Goal: Task Accomplishment & Management: Use online tool/utility

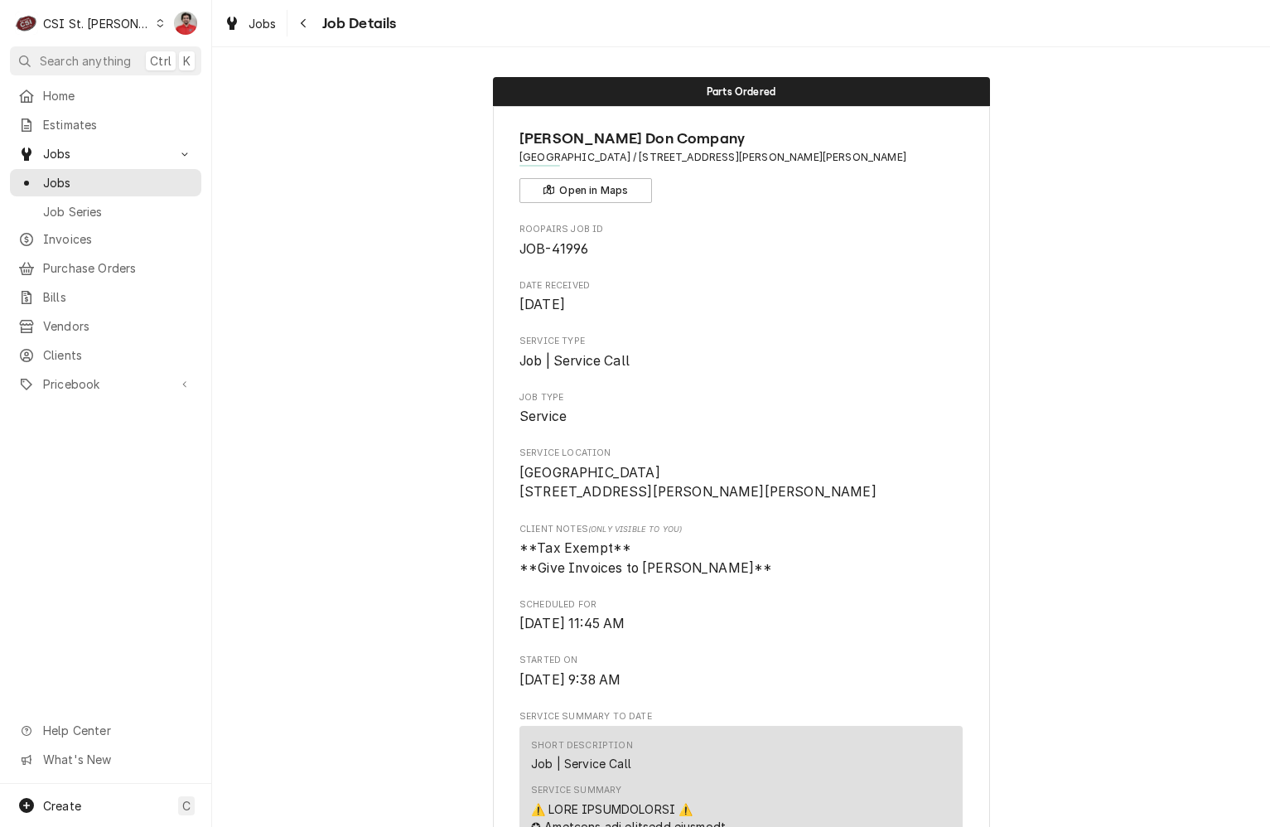
scroll to position [1491, 0]
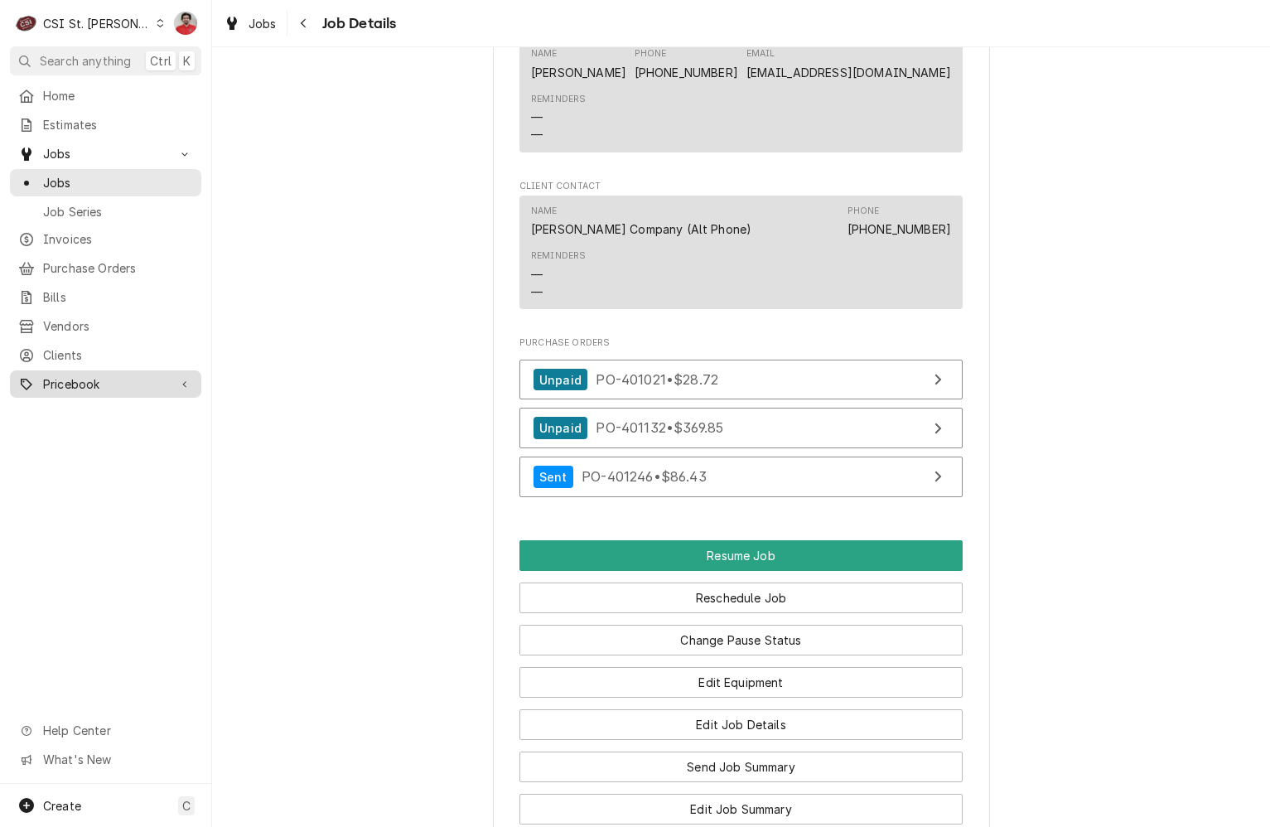
click at [70, 375] on span "Pricebook" at bounding box center [105, 383] width 125 height 17
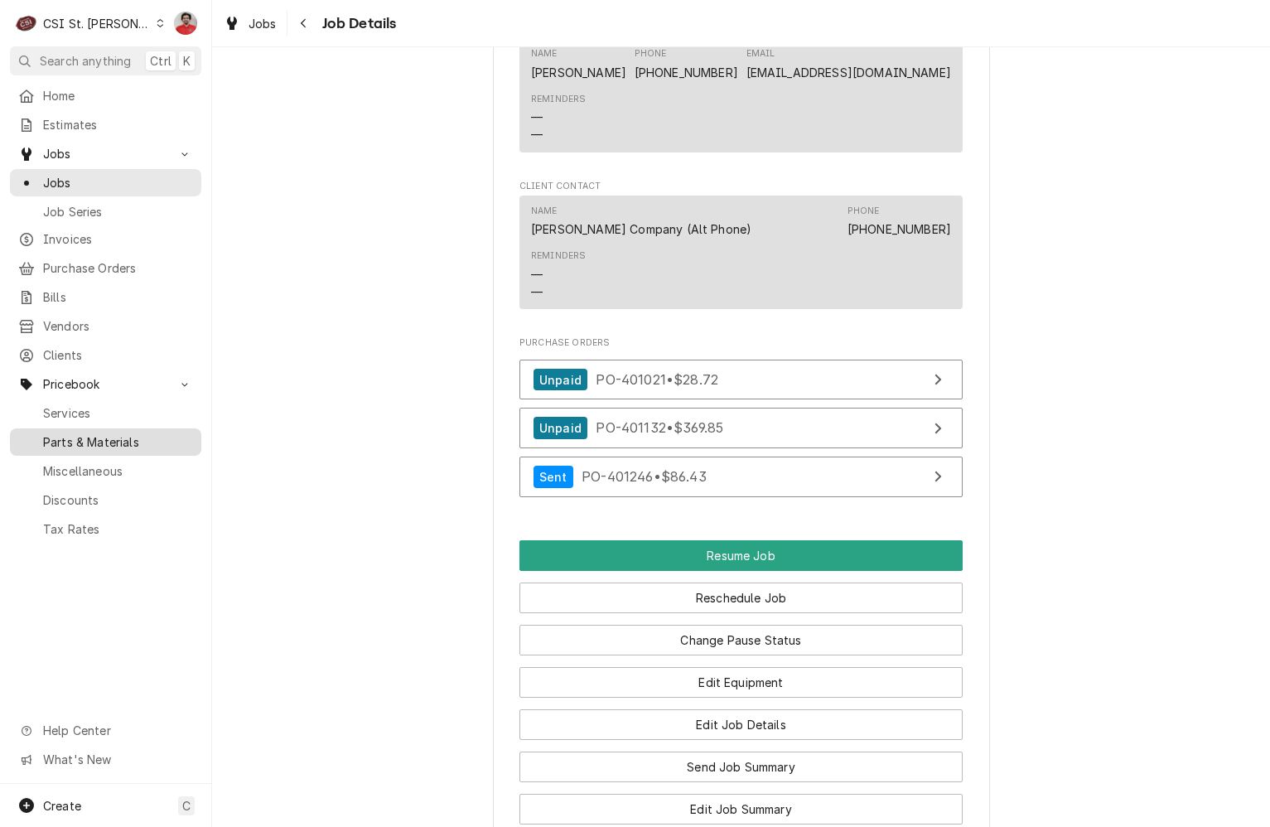
click at [70, 433] on span "Parts & Materials" at bounding box center [118, 441] width 150 height 17
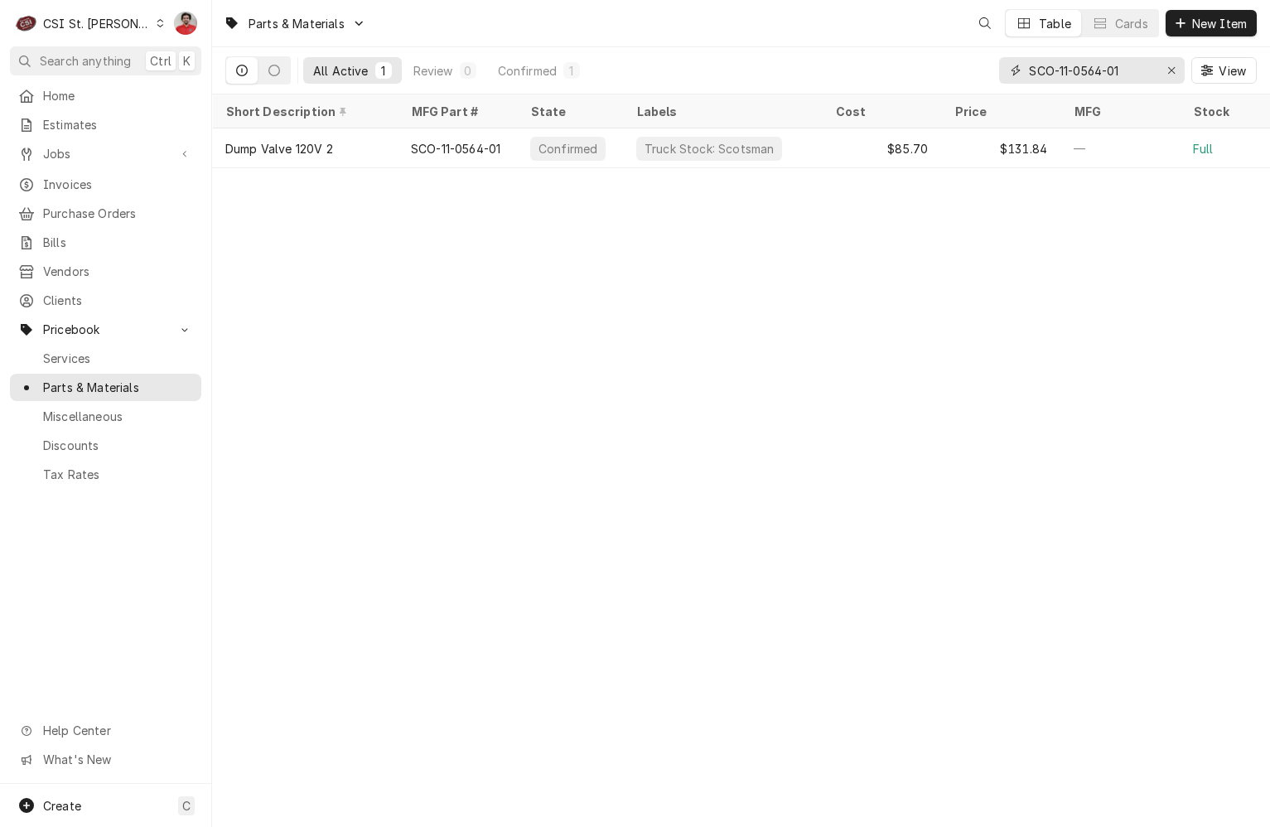
click at [1143, 70] on input "SCO-11-0564-01" at bounding box center [1091, 70] width 124 height 27
click at [1121, 75] on input "106522" at bounding box center [1091, 70] width 124 height 27
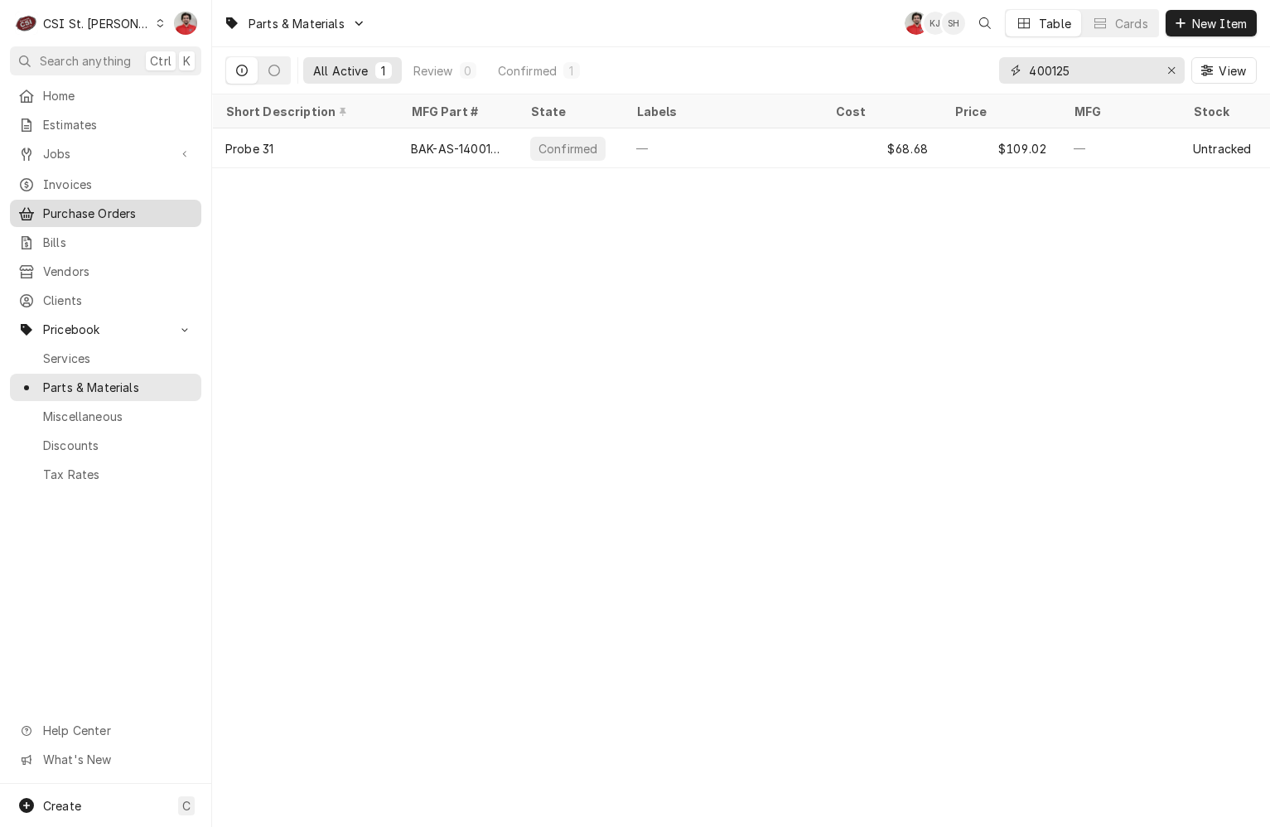
type input "400125"
click at [65, 205] on span "Purchase Orders" at bounding box center [118, 213] width 150 height 17
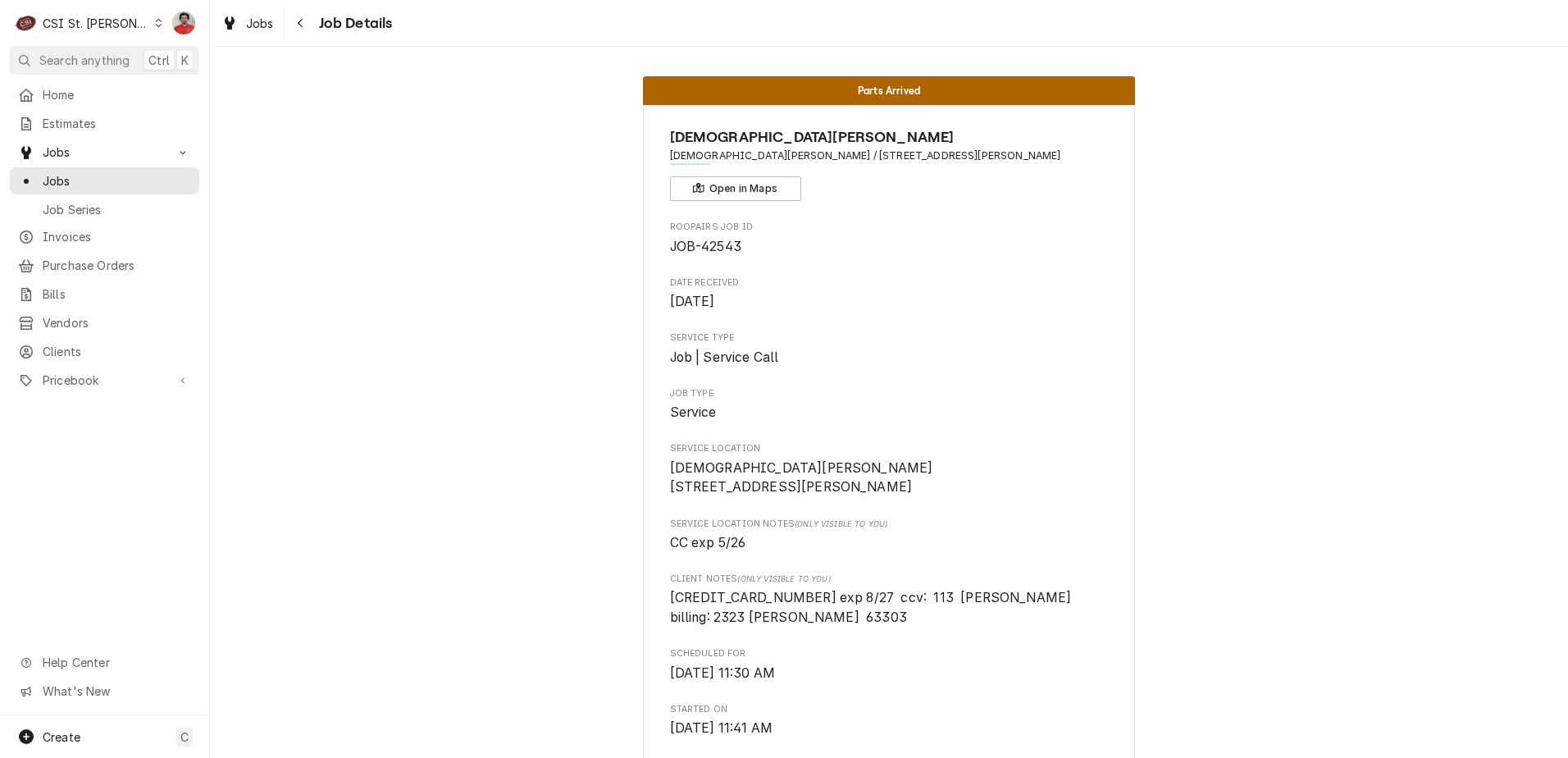
scroll to position [2214, 0]
